Goal: Navigation & Orientation: Find specific page/section

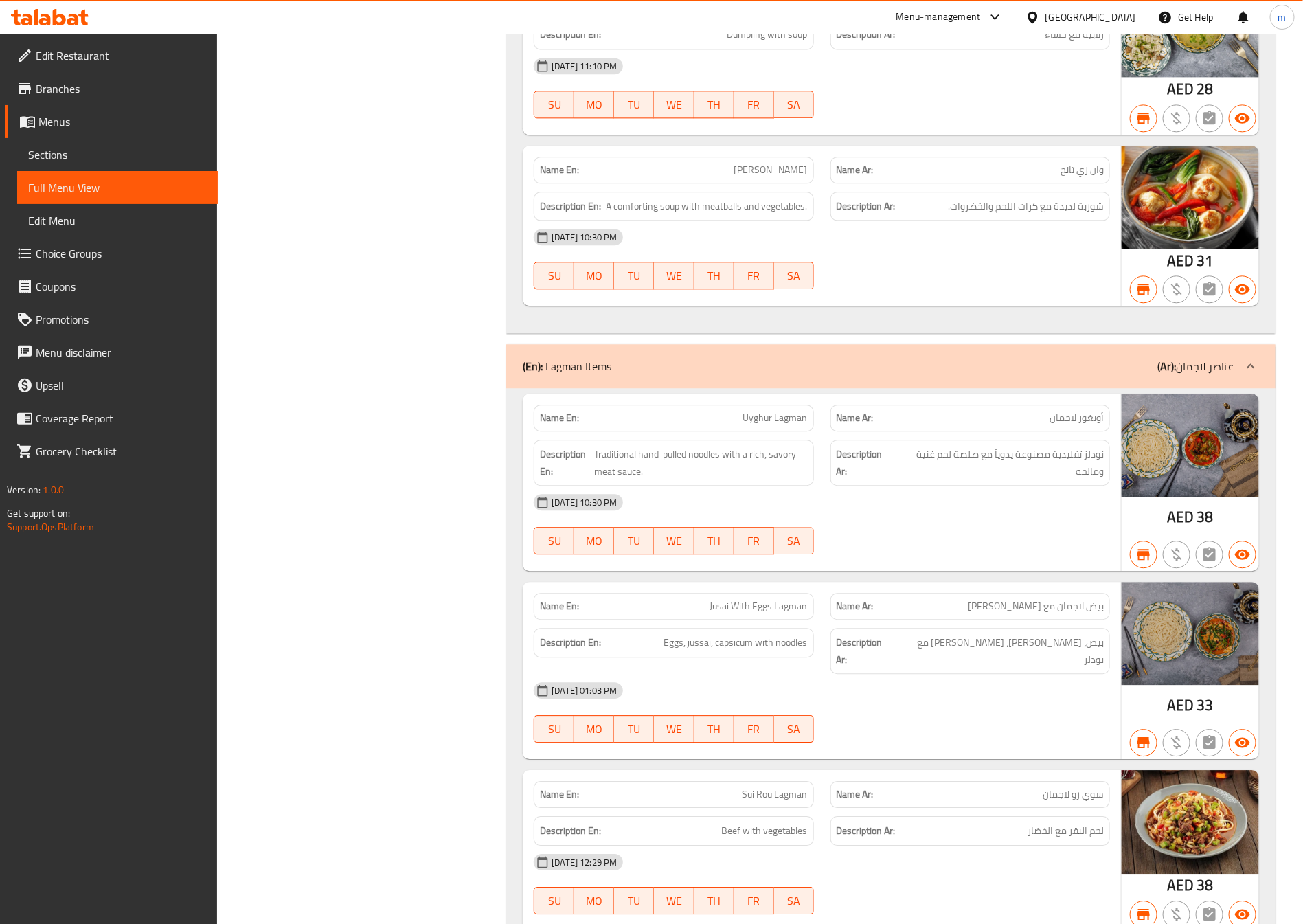
scroll to position [1571, 0]
click at [118, 47] on span "Edit Restaurant" at bounding box center [121, 55] width 171 height 17
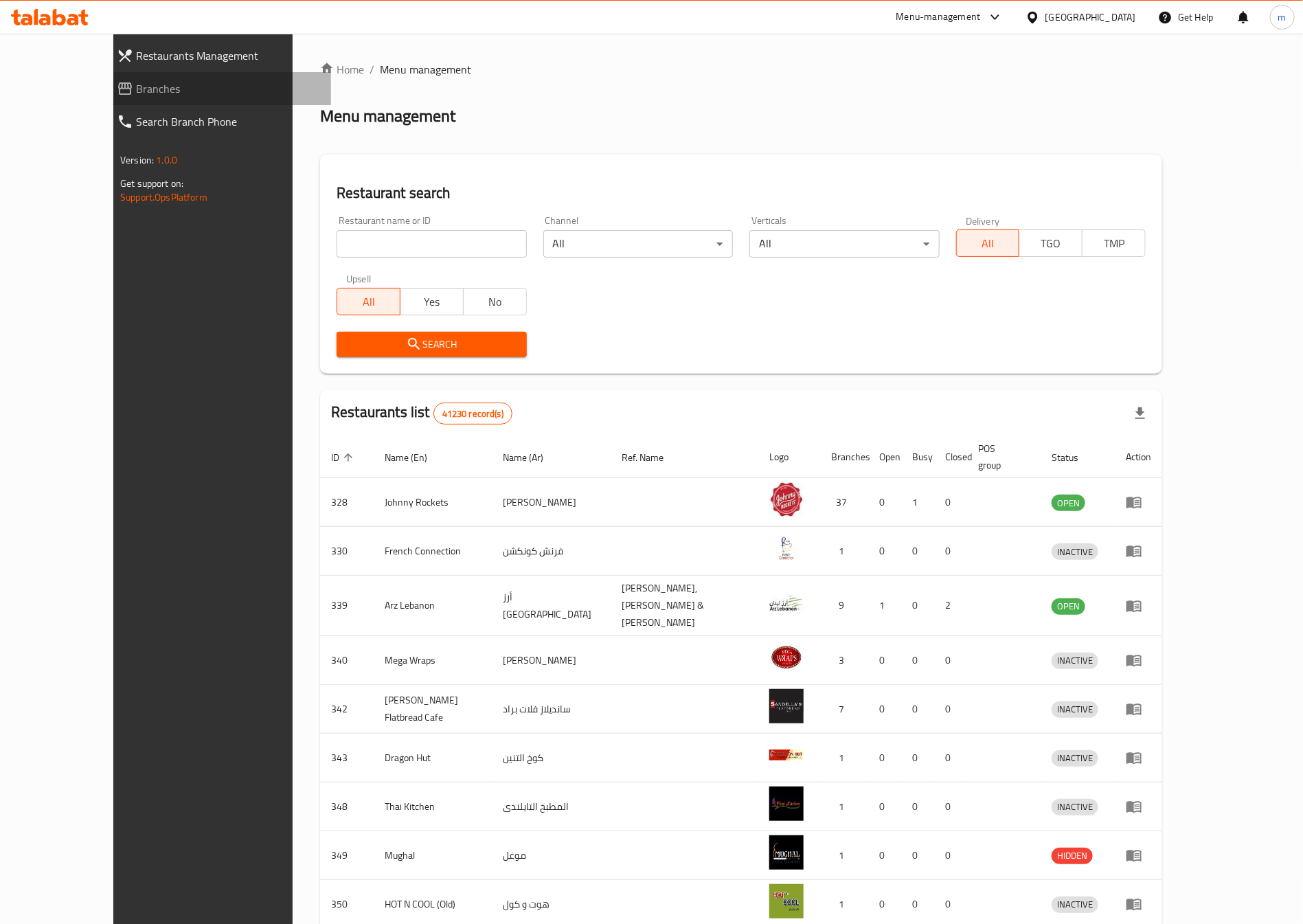
click at [136, 91] on span "Branches" at bounding box center [228, 89] width 184 height 17
click at [1121, 15] on div "[GEOGRAPHIC_DATA]" at bounding box center [1090, 17] width 90 height 15
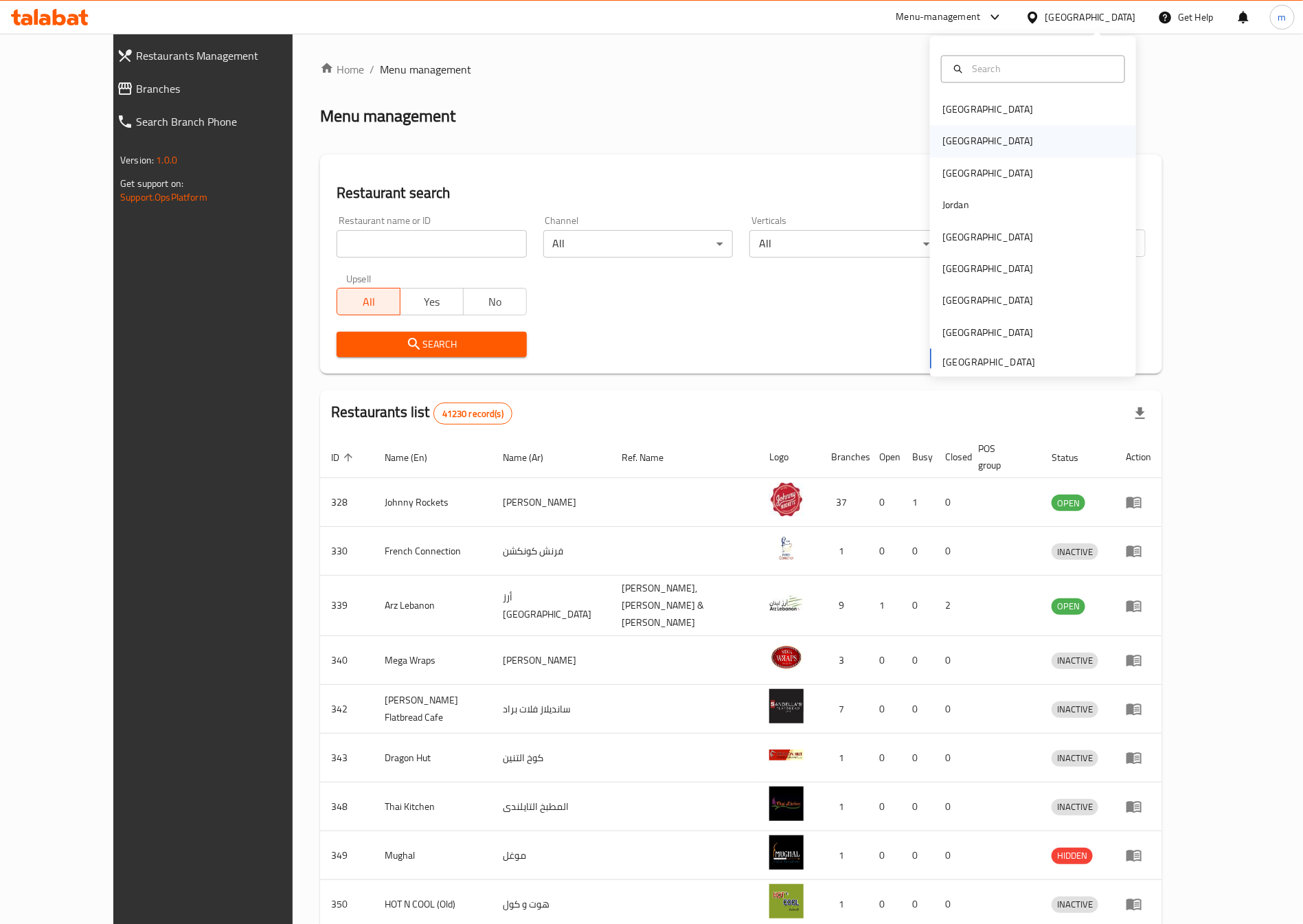
click at [1024, 133] on div "[GEOGRAPHIC_DATA]" at bounding box center [1033, 141] width 206 height 32
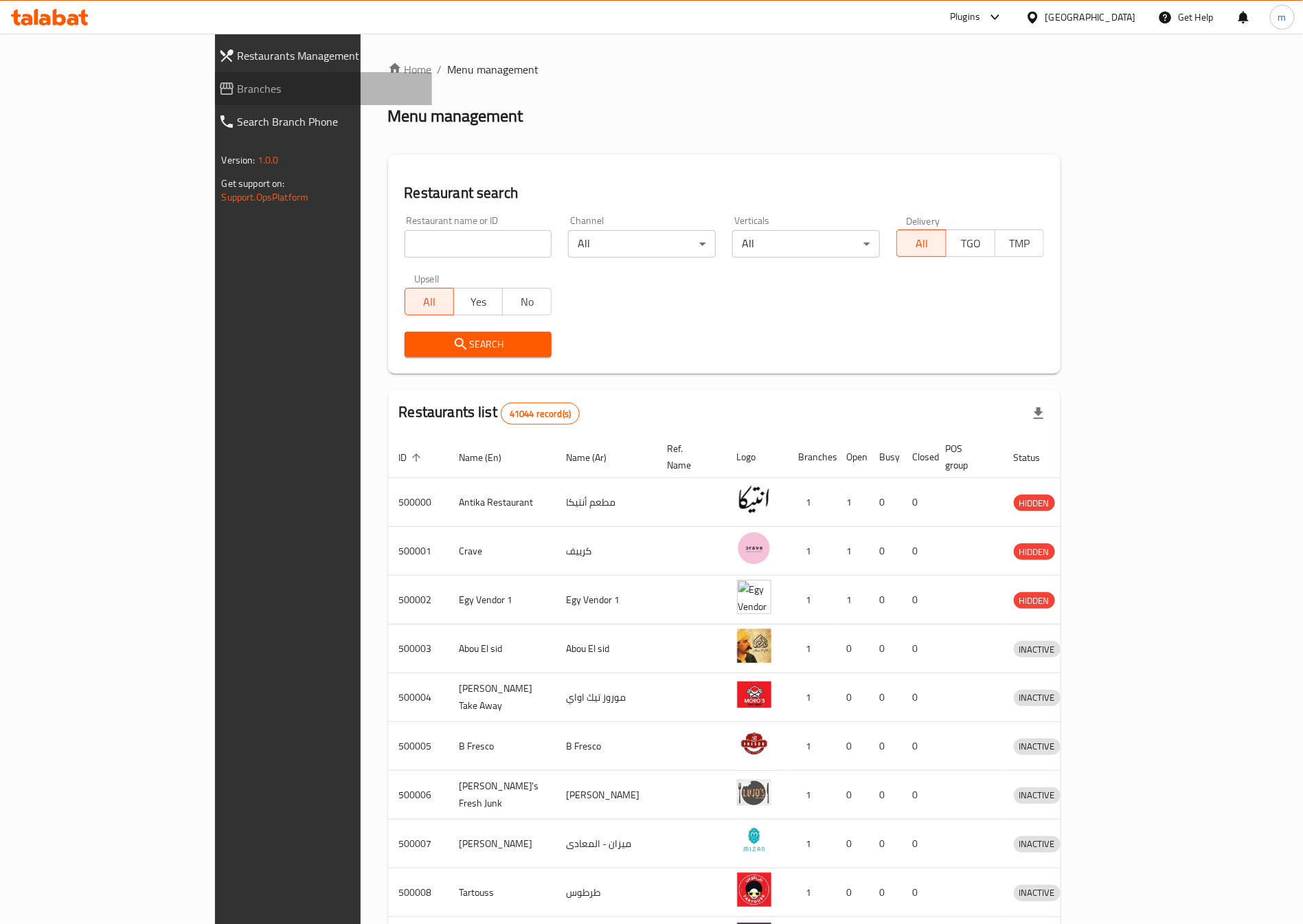
click at [238, 96] on span "Branches" at bounding box center [330, 89] width 184 height 17
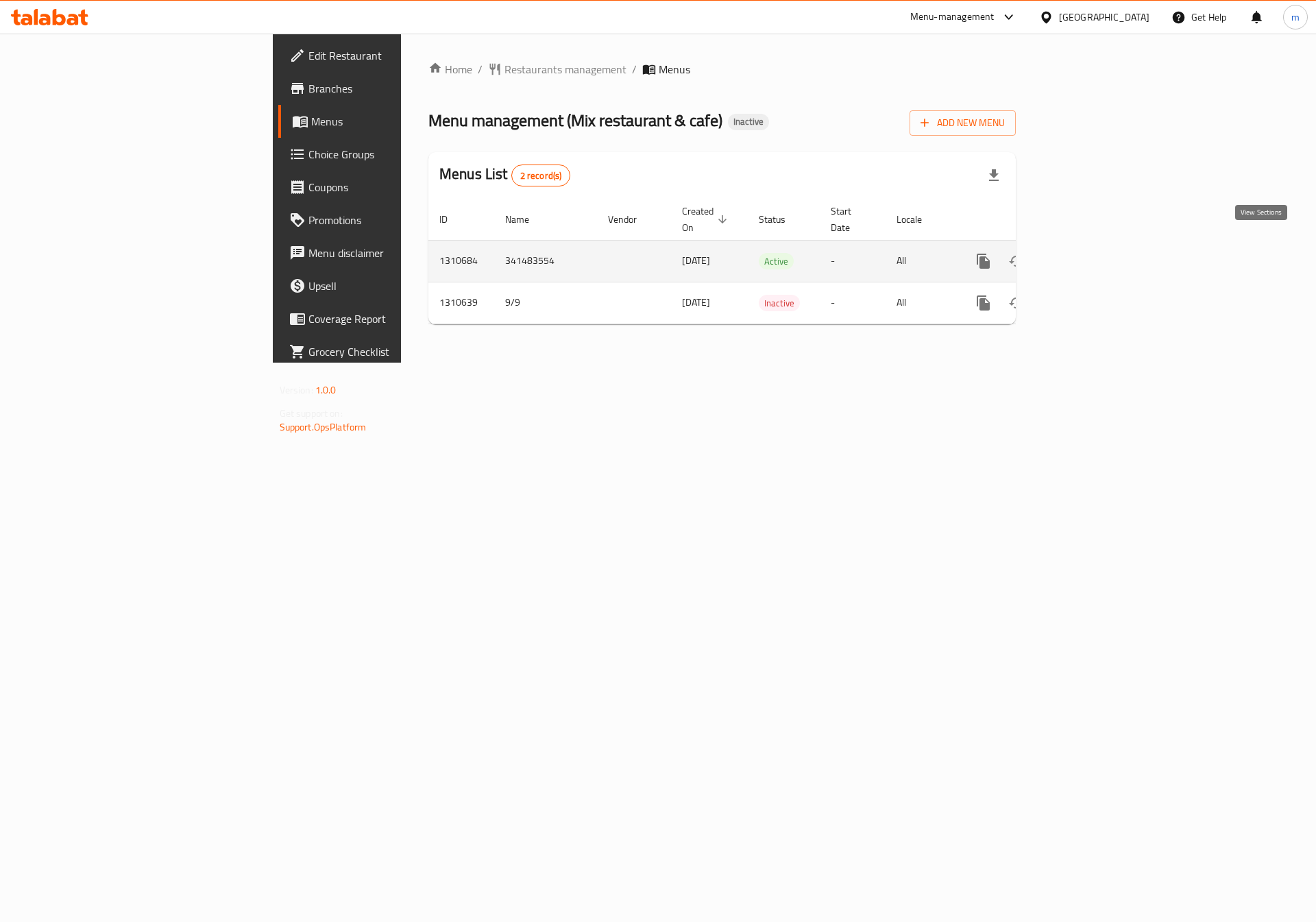
click at [1088, 255] on icon "enhanced table" at bounding box center [1082, 261] width 12 height 12
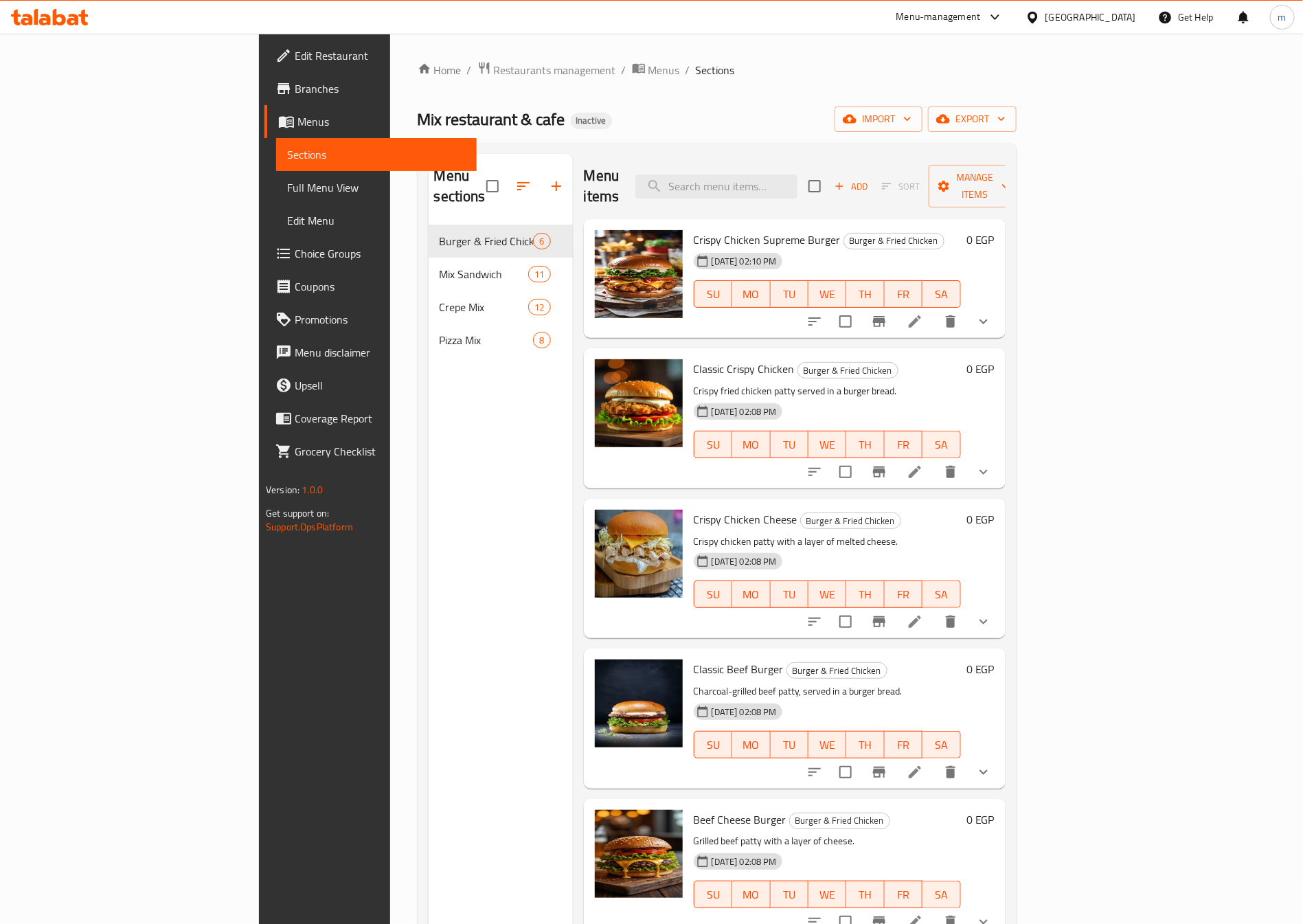
click at [295, 93] on span "Branches" at bounding box center [380, 89] width 171 height 17
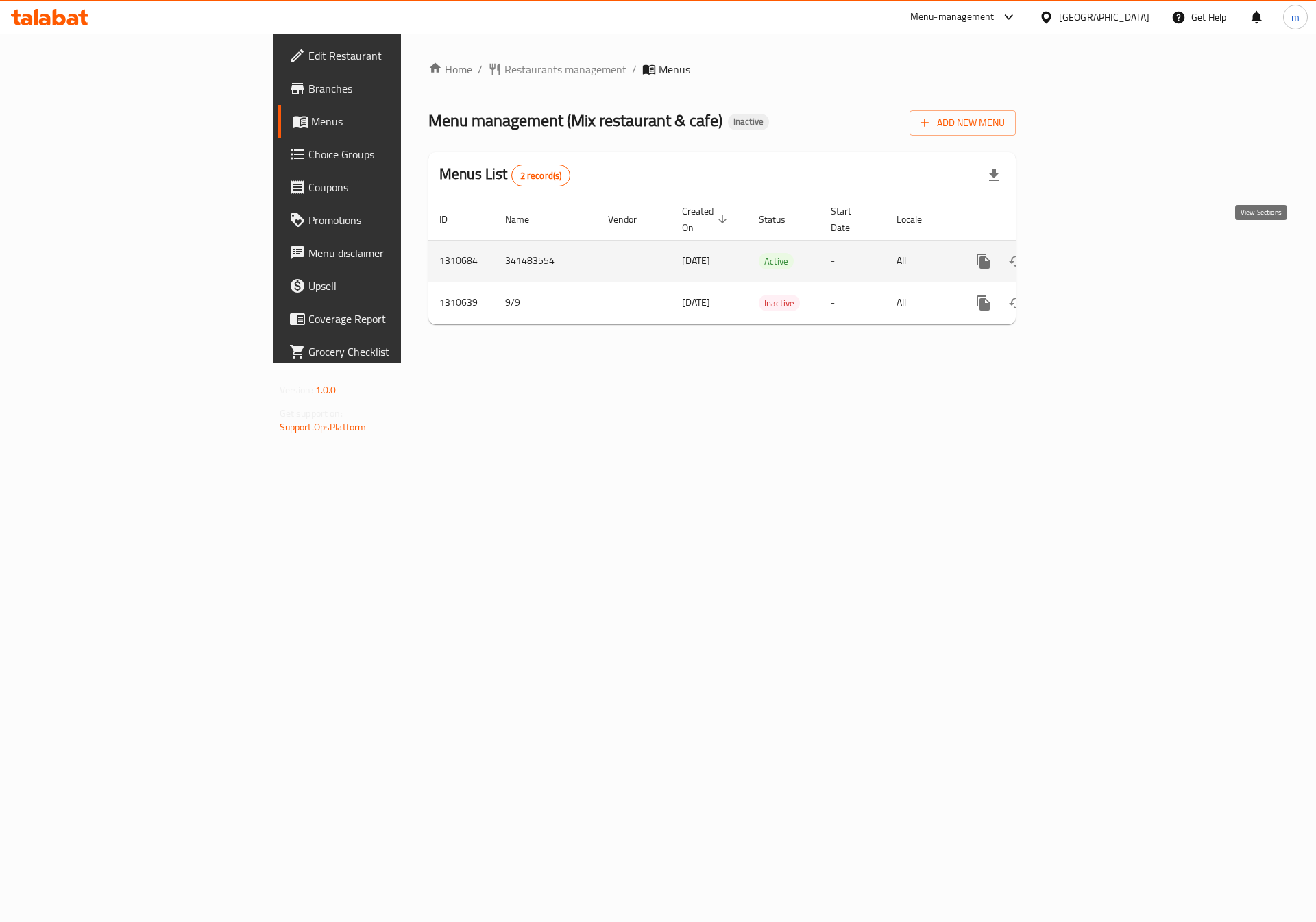
click at [1099, 255] on link "enhanced table" at bounding box center [1082, 261] width 33 height 33
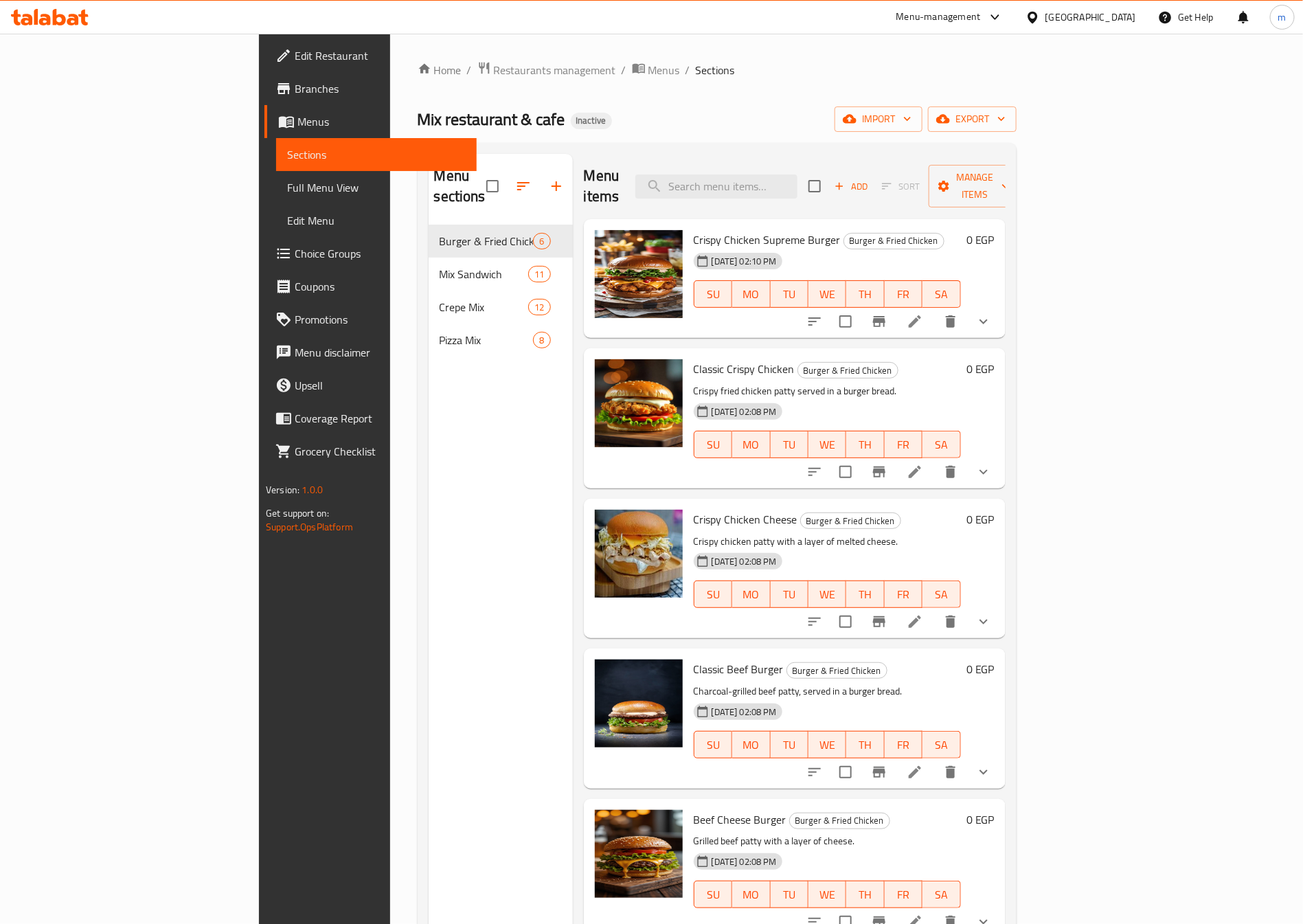
click at [287, 147] on span "Sections" at bounding box center [376, 154] width 179 height 17
click at [297, 118] on span "Menus" at bounding box center [382, 121] width 168 height 17
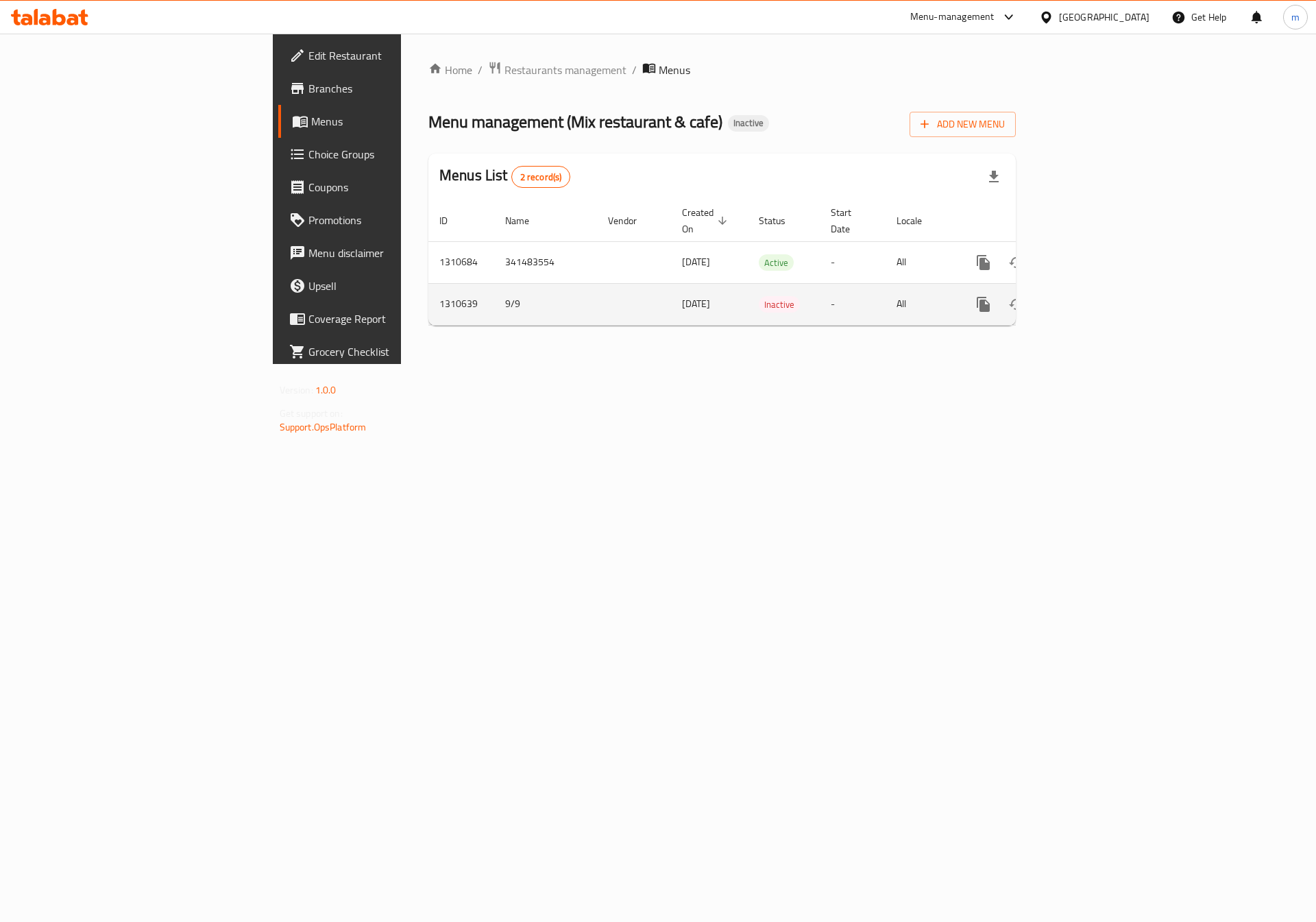
click at [1088, 299] on icon "enhanced table" at bounding box center [1082, 305] width 12 height 12
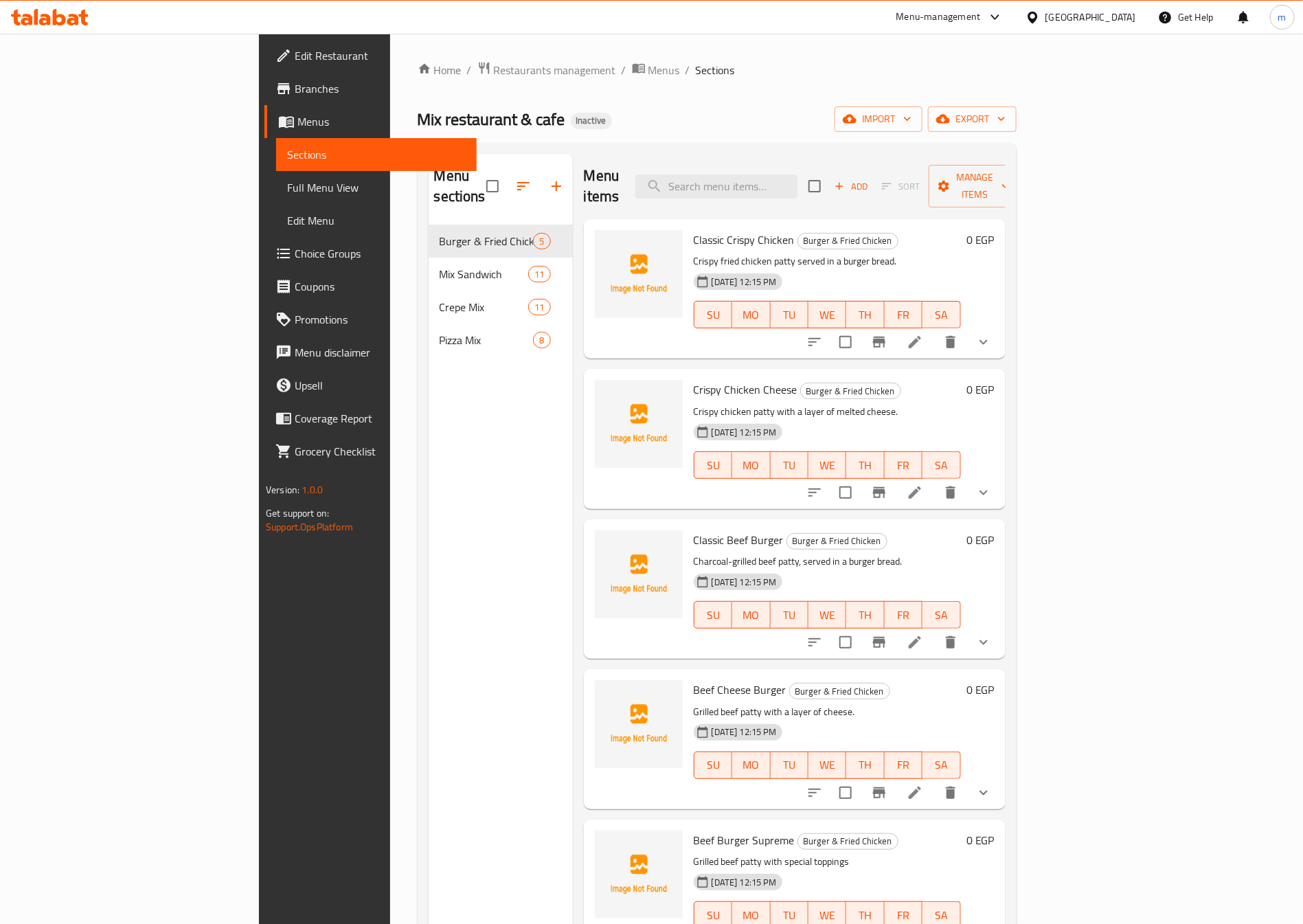
click at [287, 157] on span "Sections" at bounding box center [376, 154] width 179 height 17
click at [264, 134] on link "Menus" at bounding box center [370, 122] width 212 height 33
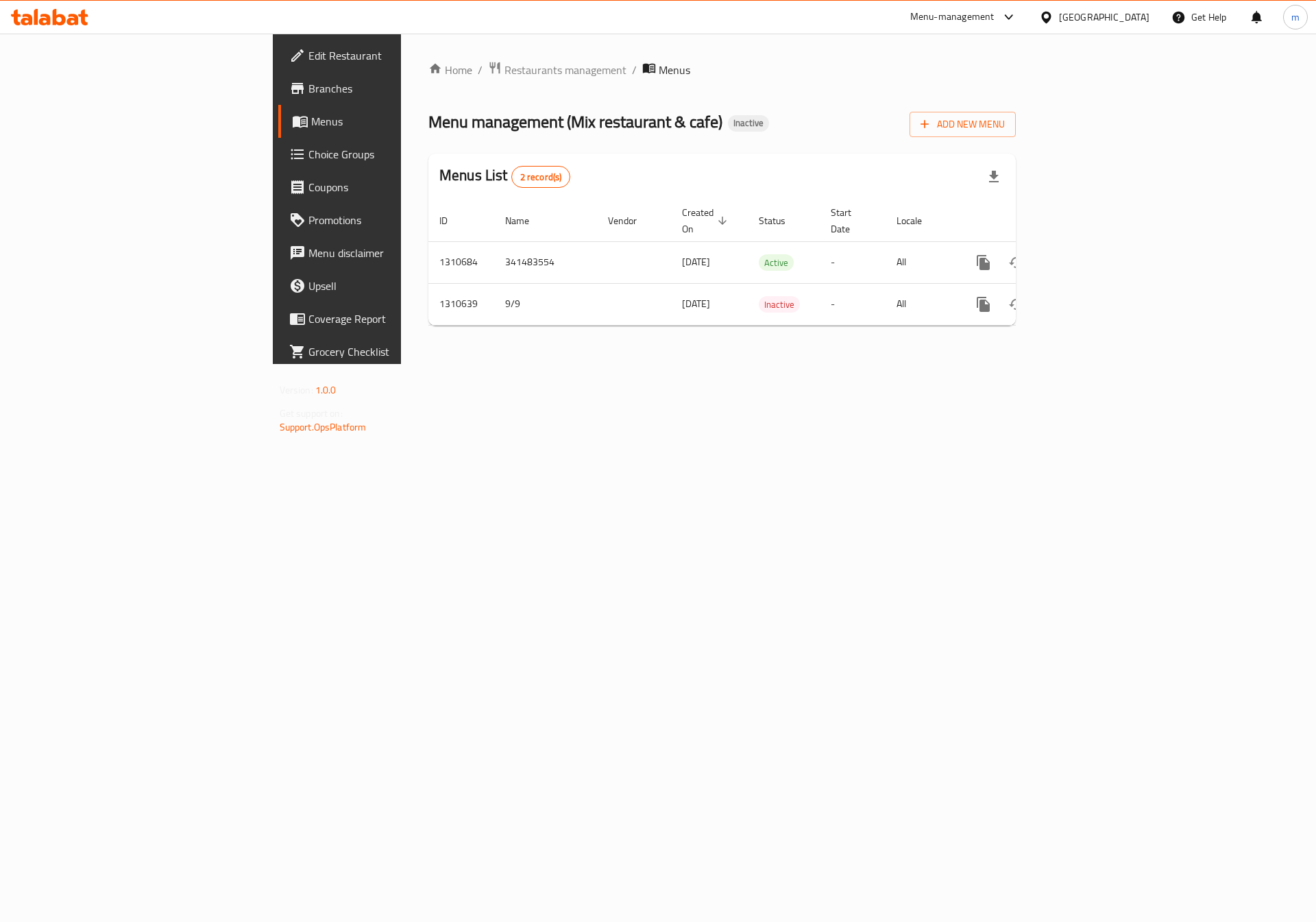
click at [278, 130] on link "Menus" at bounding box center [385, 122] width 215 height 33
click at [1099, 257] on link "enhanced table" at bounding box center [1082, 263] width 33 height 33
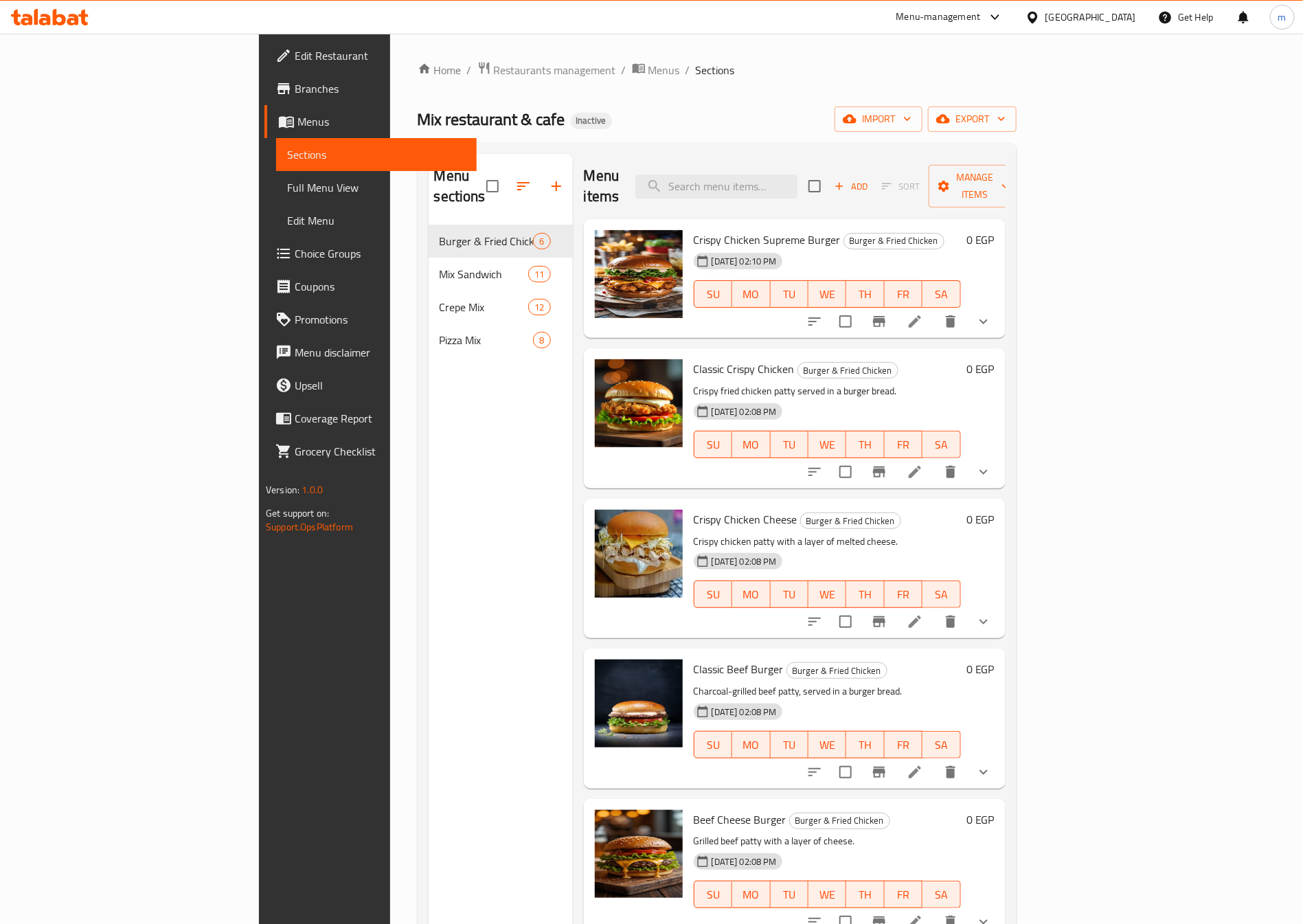
click at [295, 85] on span "Branches" at bounding box center [380, 89] width 171 height 17
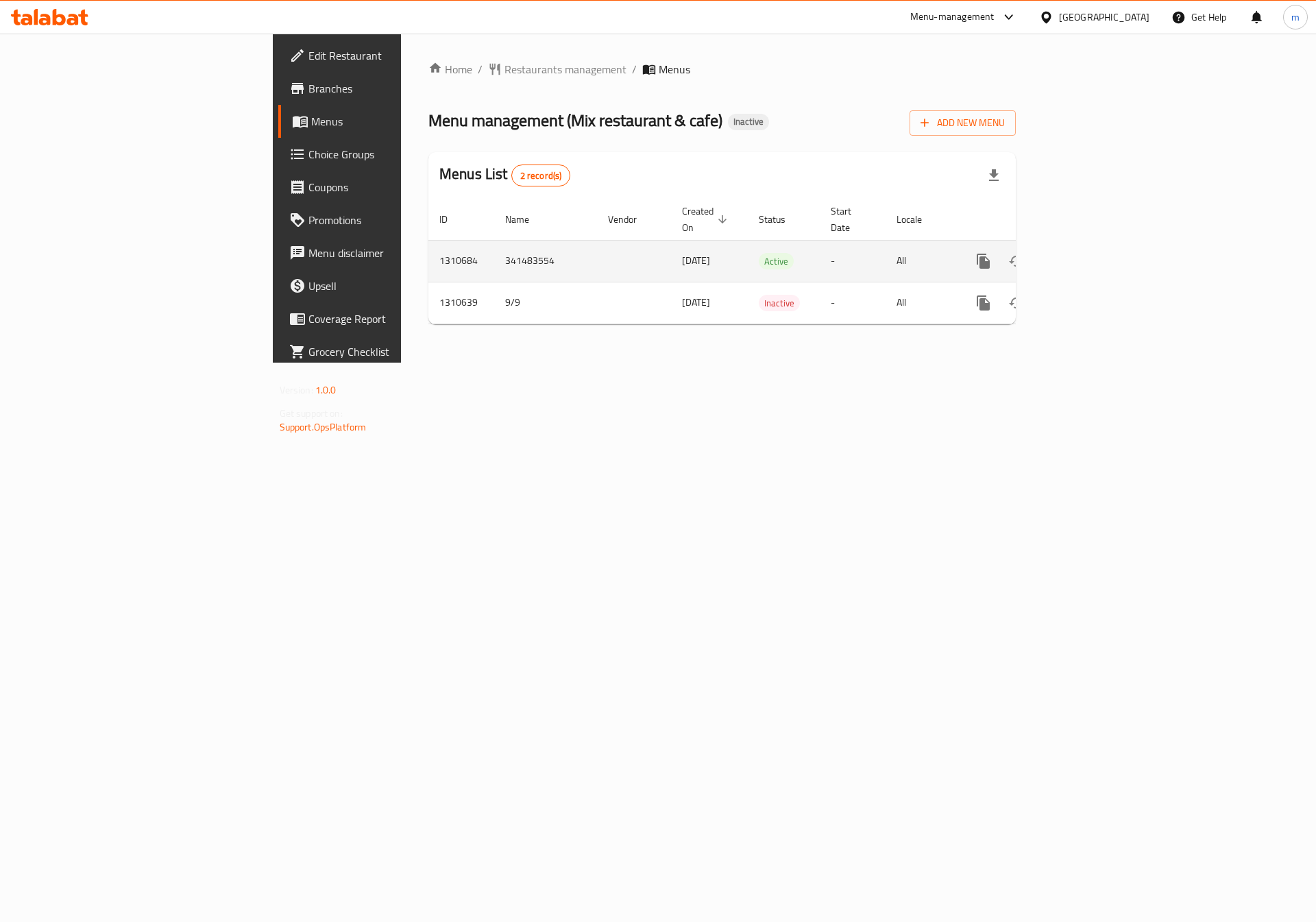
click at [1090, 253] on icon "enhanced table" at bounding box center [1082, 261] width 17 height 17
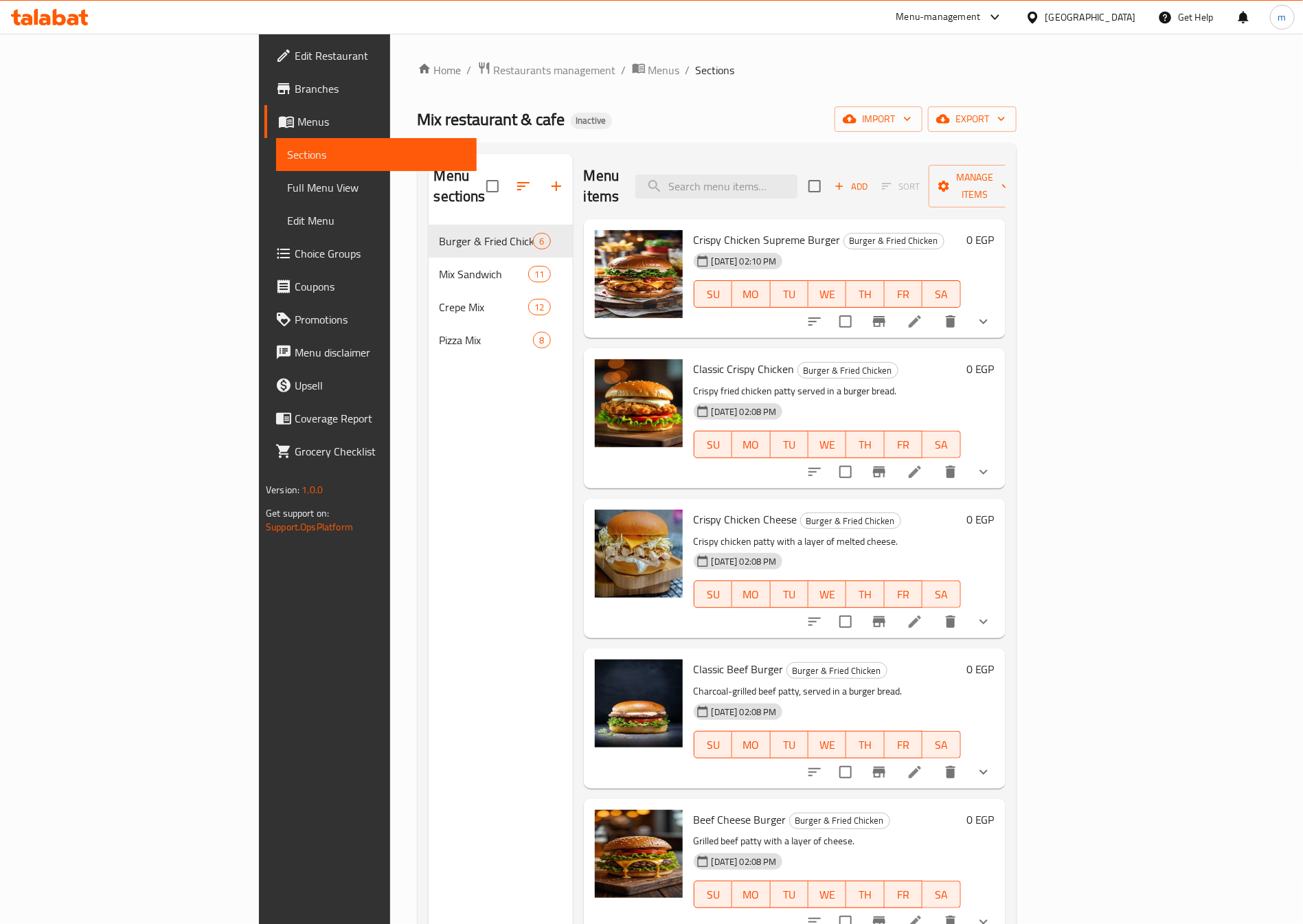
click at [295, 84] on span "Branches" at bounding box center [380, 89] width 171 height 17
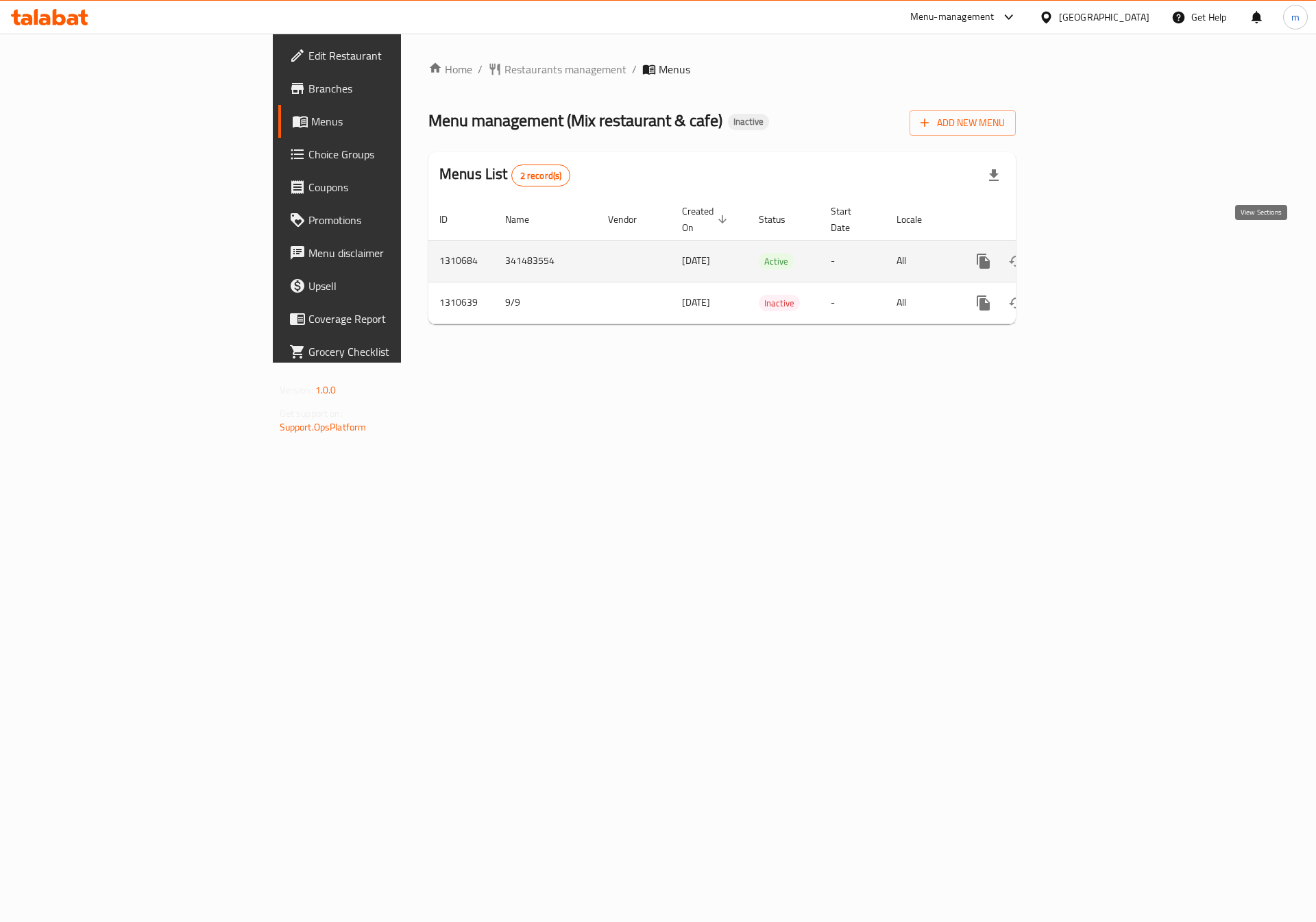
click at [1090, 254] on icon "enhanced table" at bounding box center [1082, 261] width 17 height 17
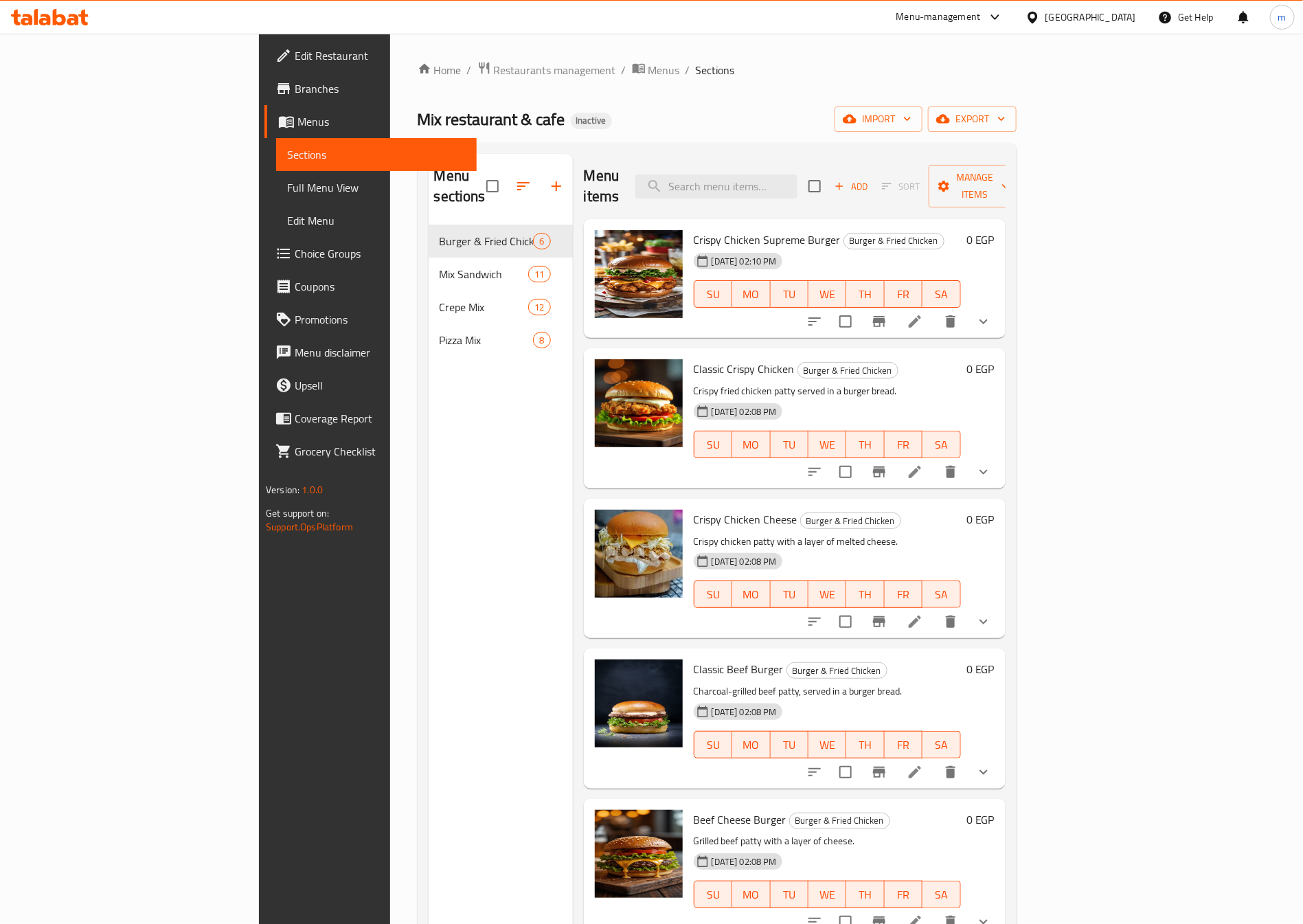
click at [295, 91] on span "Branches" at bounding box center [380, 89] width 171 height 17
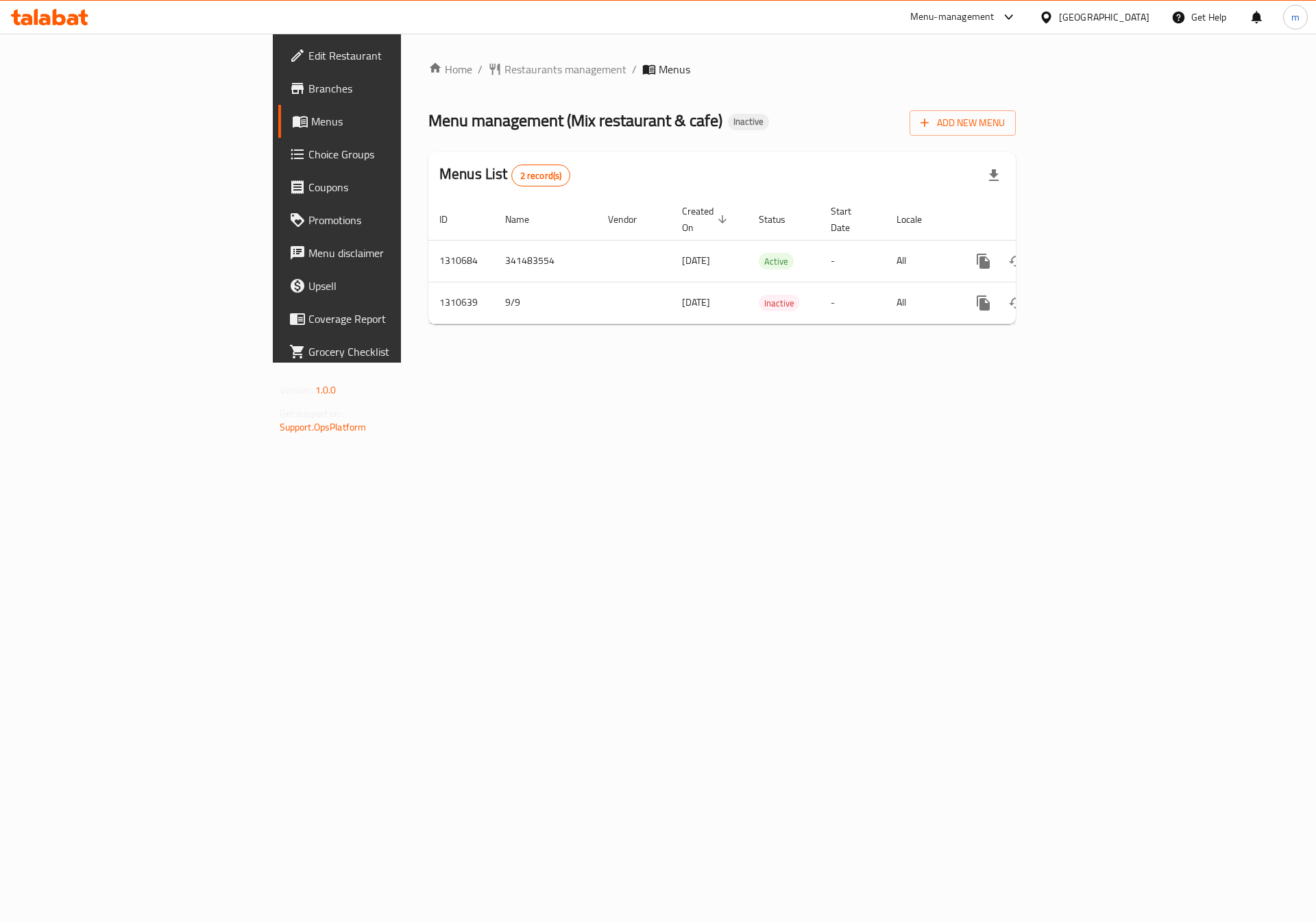
click at [308, 81] on span "Branches" at bounding box center [395, 88] width 173 height 17
